Goal: Find specific page/section: Find specific page/section

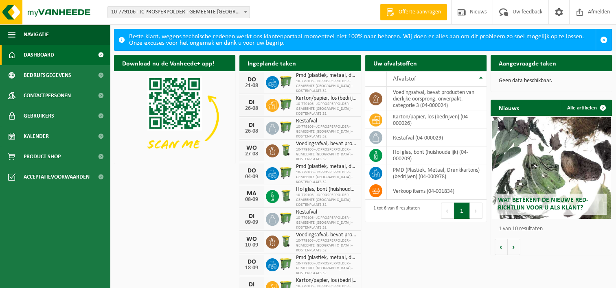
click at [308, 79] on span "10-779106 - JC PROSPERPOLDER - GEMEENTE [GEOGRAPHIC_DATA] - KOSTENPLAATS 32" at bounding box center [326, 86] width 61 height 15
click at [258, 83] on div "21-08" at bounding box center [251, 86] width 16 height 6
click at [302, 62] on h2 "Ingeplande taken" at bounding box center [271, 63] width 65 height 16
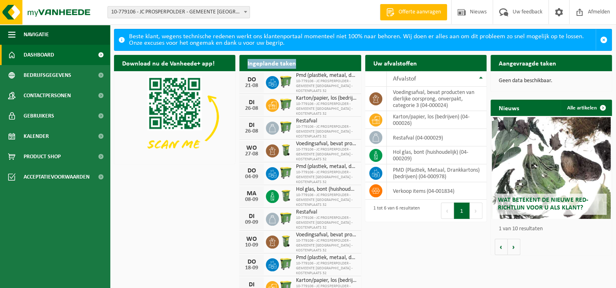
drag, startPoint x: 302, startPoint y: 62, endPoint x: 286, endPoint y: 63, distance: 15.9
click at [286, 63] on h2 "Ingeplande taken" at bounding box center [271, 63] width 65 height 16
drag, startPoint x: 286, startPoint y: 63, endPoint x: 306, endPoint y: 75, distance: 22.8
click at [306, 75] on span "Pmd (plastiek, metaal, drankkartons) (bedrijven)" at bounding box center [326, 75] width 61 height 7
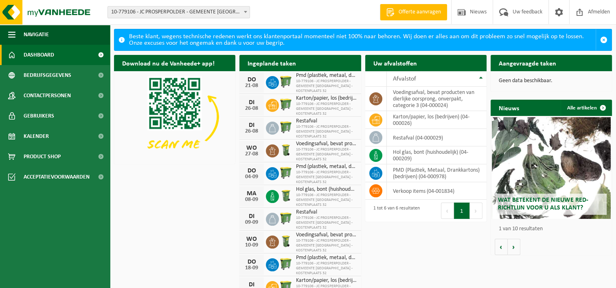
click at [306, 82] on span "10-779106 - JC PROSPERPOLDER - GEMEENTE [GEOGRAPHIC_DATA] - KOSTENPLAATS 32" at bounding box center [326, 86] width 61 height 15
